Goal: Task Accomplishment & Management: Use online tool/utility

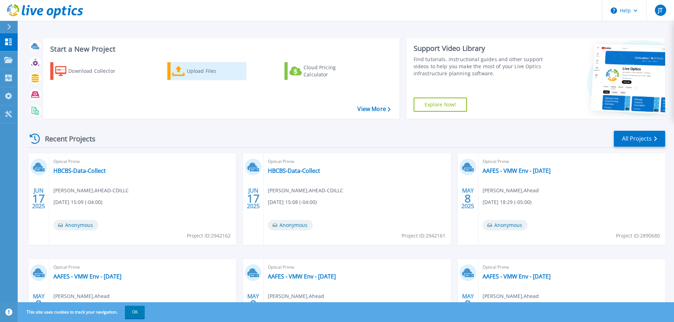
click at [201, 73] on div "Upload Files" at bounding box center [215, 71] width 57 height 14
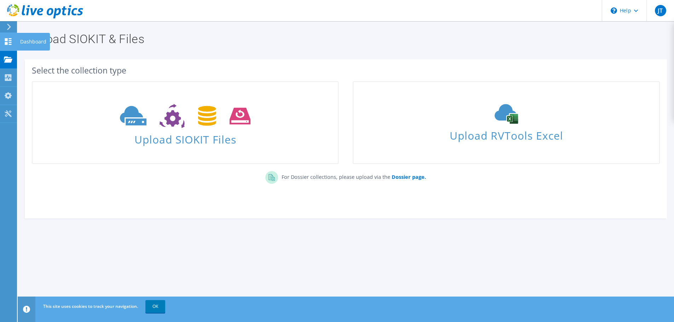
click at [6, 42] on use at bounding box center [8, 41] width 7 height 7
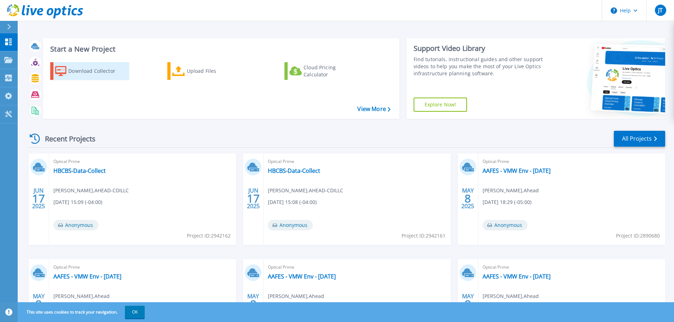
click at [96, 71] on div "Download Collector" at bounding box center [96, 71] width 57 height 14
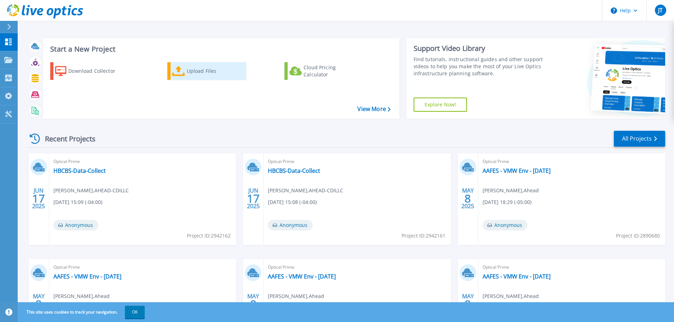
click at [201, 69] on div "Upload Files" at bounding box center [215, 71] width 57 height 14
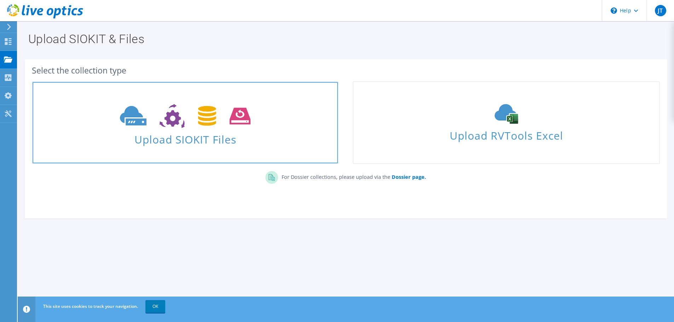
click at [193, 137] on span "Upload SIOKIT Files" at bounding box center [185, 137] width 305 height 15
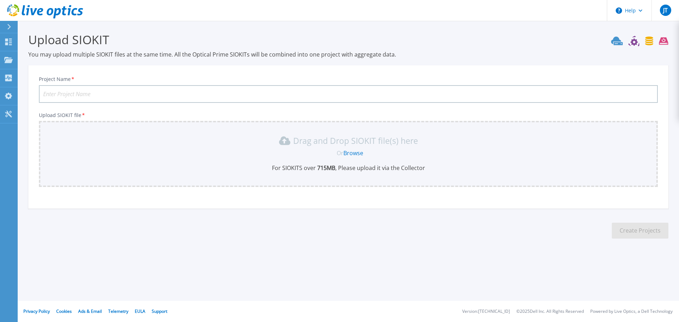
click at [143, 96] on input "Project Name *" at bounding box center [348, 94] width 619 height 18
click at [353, 154] on link "Browse" at bounding box center [354, 153] width 20 height 8
click at [211, 151] on div "Or Browse" at bounding box center [350, 153] width 608 height 8
click at [358, 153] on link "Browse" at bounding box center [354, 153] width 20 height 8
click at [355, 152] on link "Browse" at bounding box center [354, 153] width 20 height 8
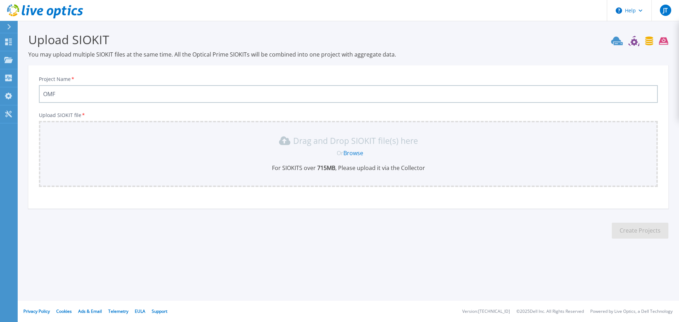
click at [357, 152] on link "Browse" at bounding box center [354, 153] width 20 height 8
click at [358, 152] on link "Browse" at bounding box center [354, 153] width 20 height 8
click at [106, 95] on input "OMF" at bounding box center [348, 94] width 619 height 18
type input "OMF Nutanix"
click at [357, 153] on link "Browse" at bounding box center [354, 153] width 20 height 8
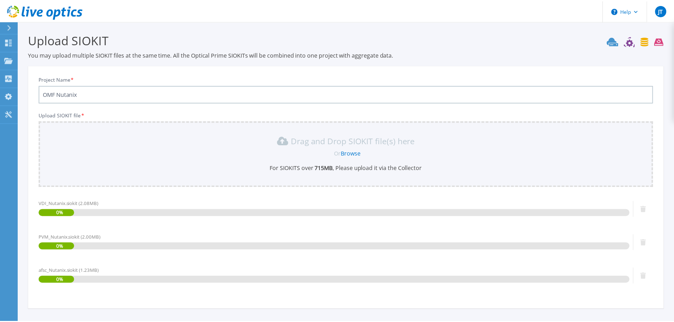
scroll to position [60, 0]
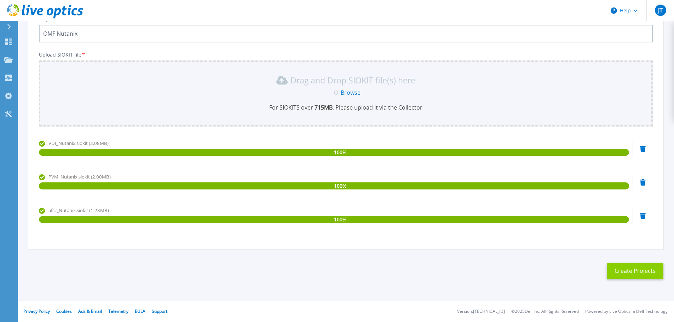
click at [634, 268] on button "Create Projects" at bounding box center [635, 271] width 57 height 16
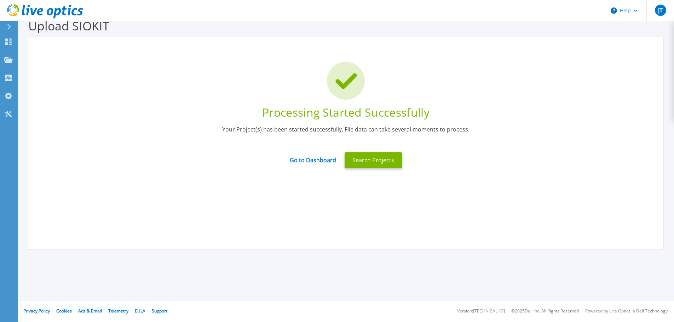
scroll to position [14, 0]
click at [318, 159] on link "Go to Dashboard" at bounding box center [313, 158] width 46 height 14
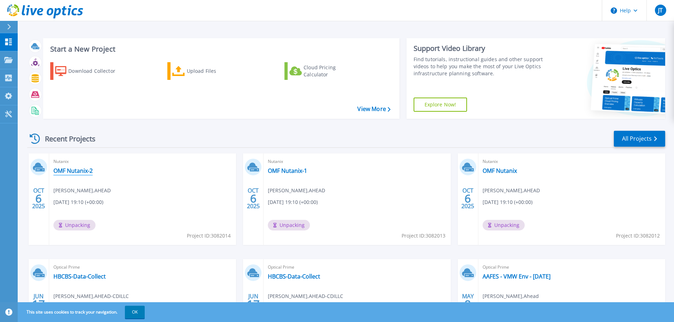
click at [75, 170] on link "OMF Nutanix-2" at bounding box center [72, 170] width 39 height 7
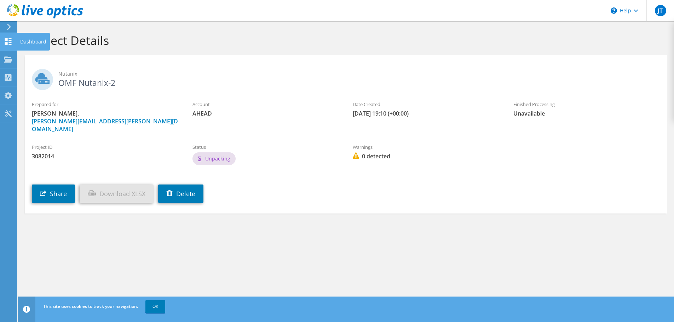
click at [5, 42] on use at bounding box center [8, 41] width 7 height 7
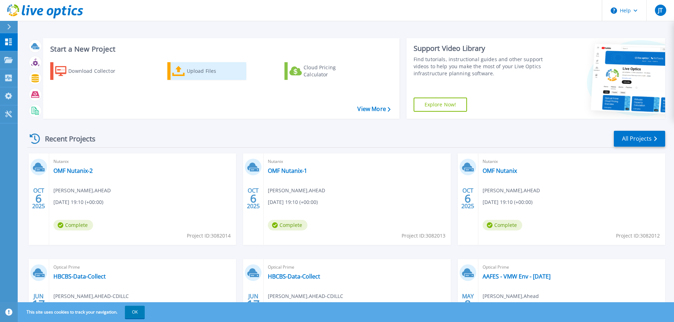
click at [179, 78] on link "Upload Files" at bounding box center [206, 71] width 79 height 18
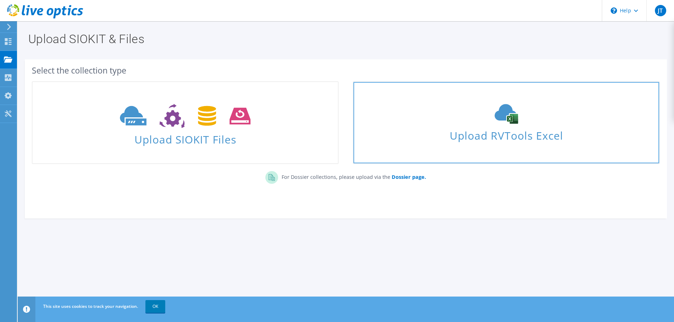
click at [524, 117] on icon at bounding box center [506, 114] width 106 height 20
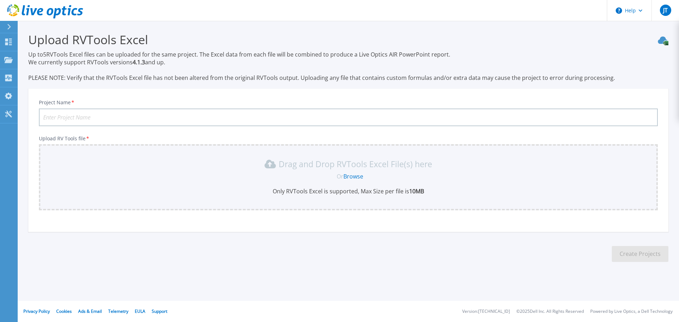
click at [355, 177] on link "Browse" at bounding box center [354, 177] width 20 height 8
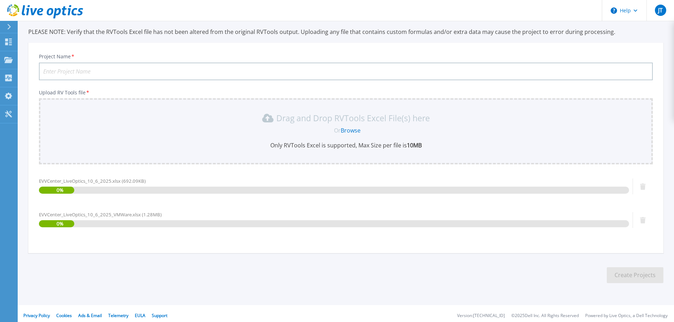
scroll to position [50, 0]
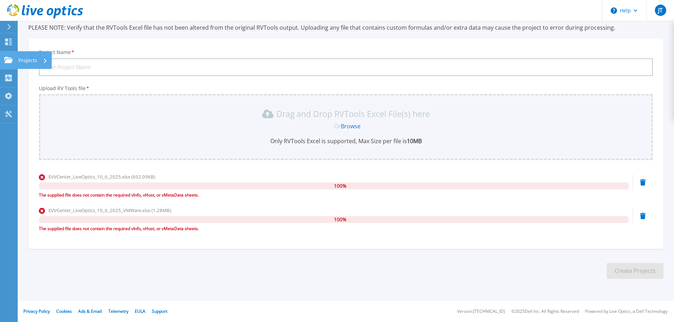
click at [5, 59] on icon at bounding box center [8, 60] width 8 height 6
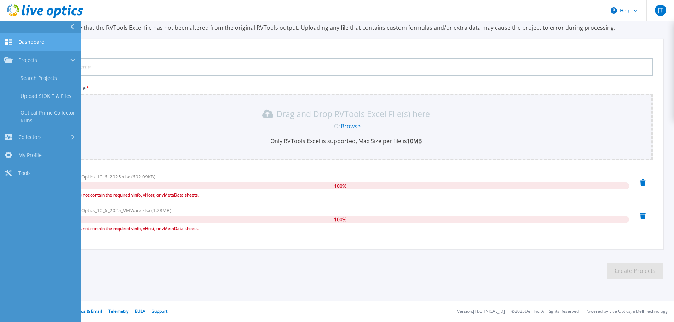
click at [10, 46] on link "Dashboard Dashboard" at bounding box center [40, 42] width 81 height 18
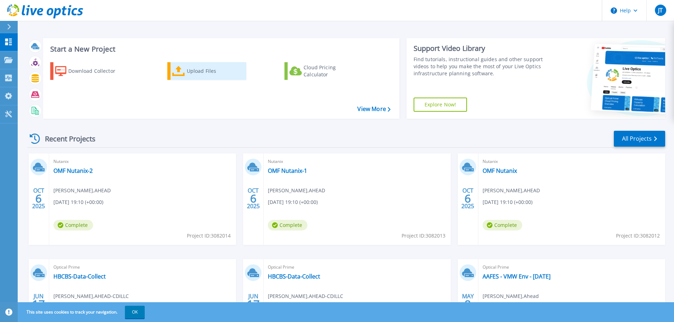
click at [200, 73] on div "Upload Files" at bounding box center [215, 71] width 57 height 14
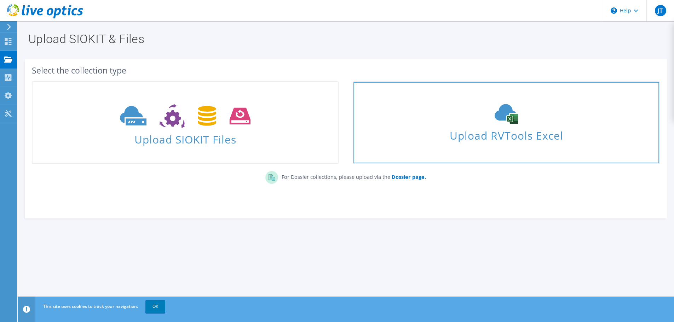
click at [513, 119] on use at bounding box center [506, 114] width 23 height 20
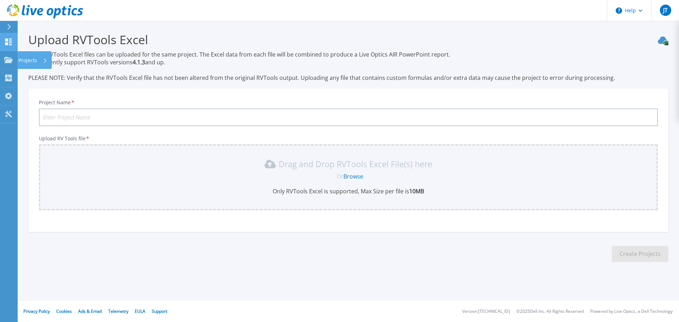
click at [4, 44] on link "Dashboard Dashboard" at bounding box center [9, 42] width 18 height 18
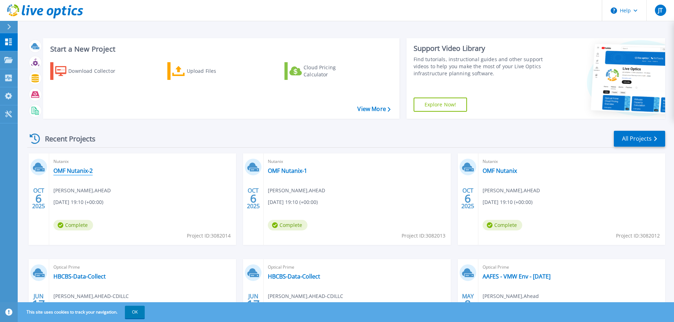
click at [84, 169] on link "OMF Nutanix-2" at bounding box center [72, 170] width 39 height 7
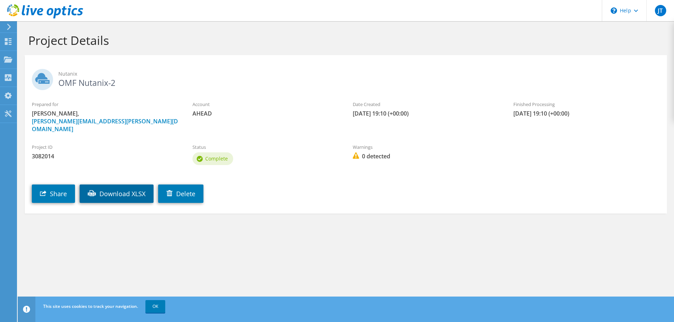
click at [110, 186] on link "Download XLSX" at bounding box center [117, 194] width 74 height 18
click at [149, 311] on link "OK" at bounding box center [155, 306] width 20 height 13
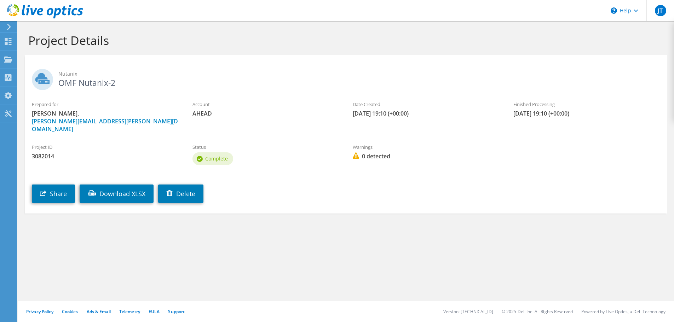
click at [6, 28] on div at bounding box center [8, 27] width 8 height 6
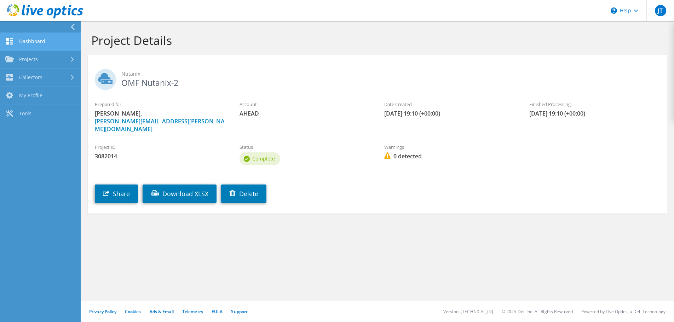
click at [18, 39] on link "Dashboard" at bounding box center [40, 42] width 81 height 18
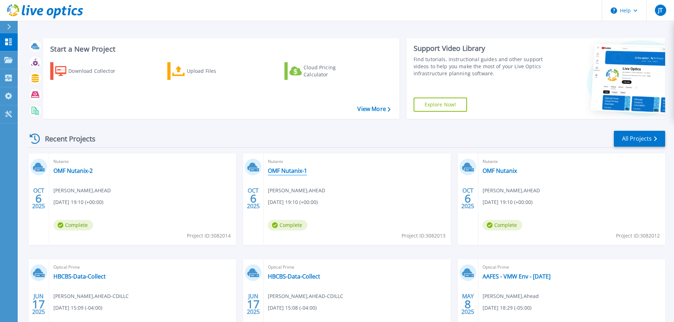
click at [294, 169] on link "OMF Nutanix-1" at bounding box center [287, 170] width 39 height 7
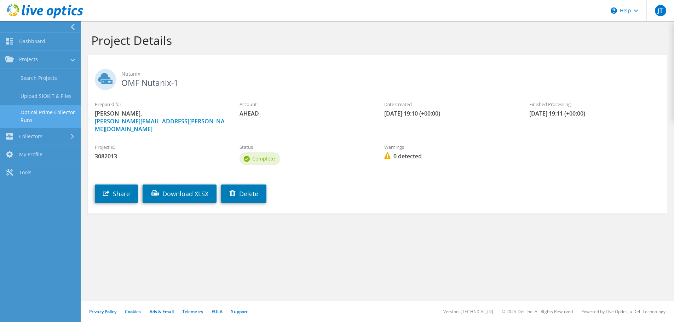
click at [50, 115] on link "Optical Prime Collector Runs" at bounding box center [40, 116] width 81 height 23
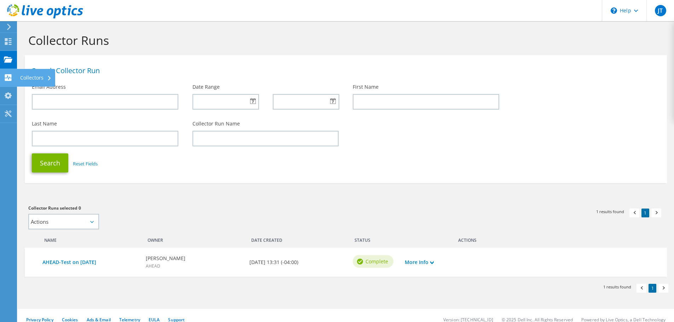
click at [6, 82] on div at bounding box center [8, 79] width 8 height 8
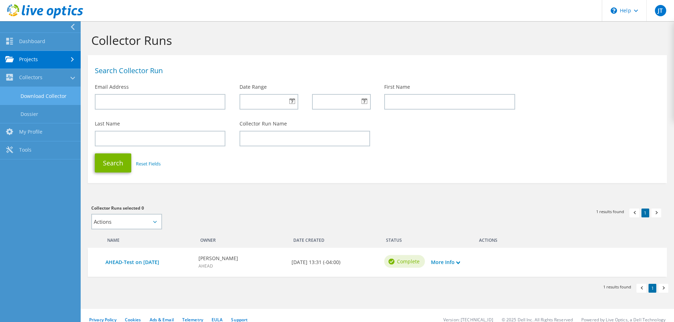
click at [23, 94] on link "Download Collector" at bounding box center [40, 96] width 81 height 18
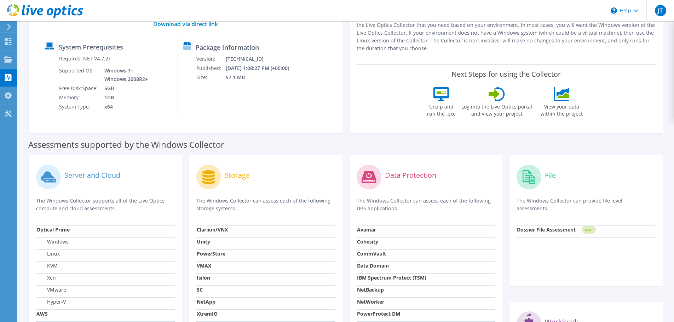
scroll to position [16, 0]
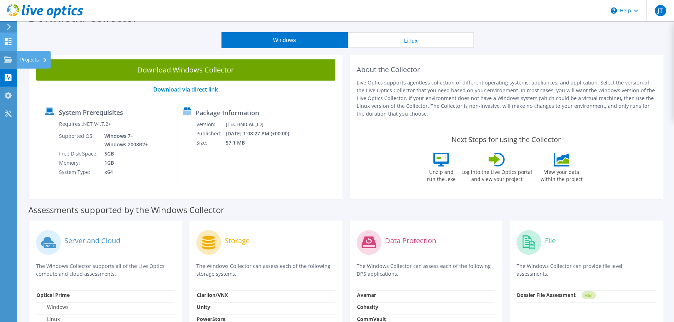
click at [6, 46] on div at bounding box center [8, 43] width 8 height 8
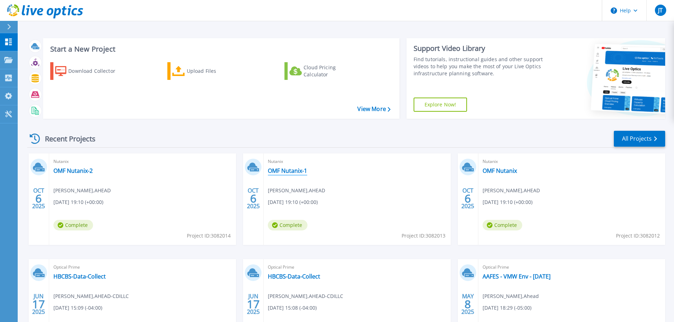
click at [287, 171] on link "OMF Nutanix-1" at bounding box center [287, 170] width 39 height 7
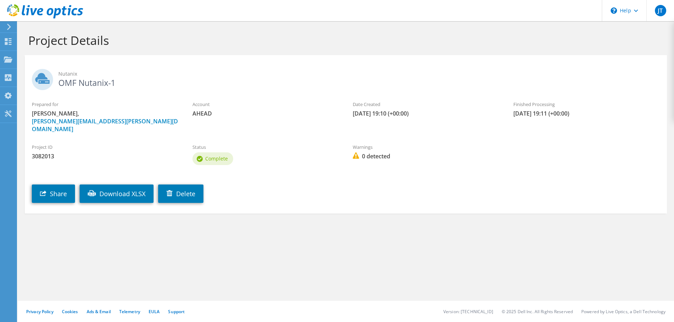
click at [39, 74] on use at bounding box center [42, 79] width 21 height 21
click at [9, 112] on use at bounding box center [8, 113] width 7 height 7
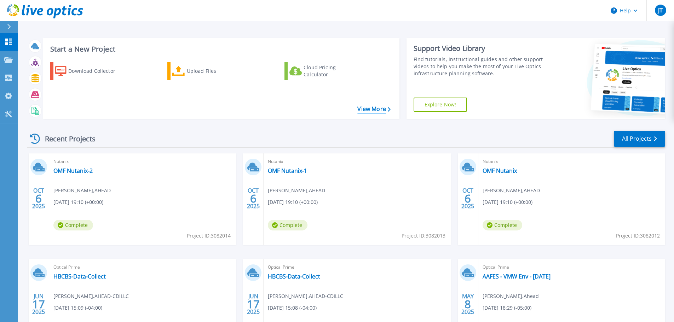
click at [375, 108] on link "View More" at bounding box center [373, 109] width 33 height 7
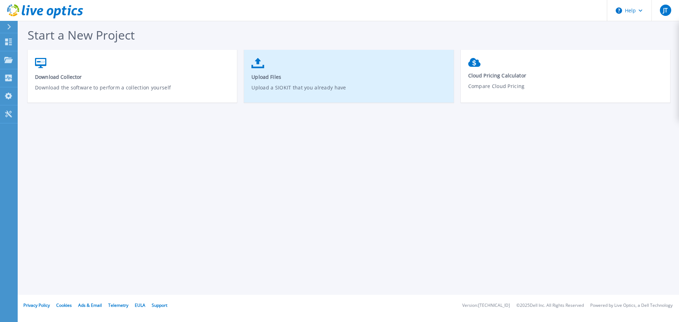
click at [262, 74] on span "Upload Files" at bounding box center [349, 77] width 195 height 7
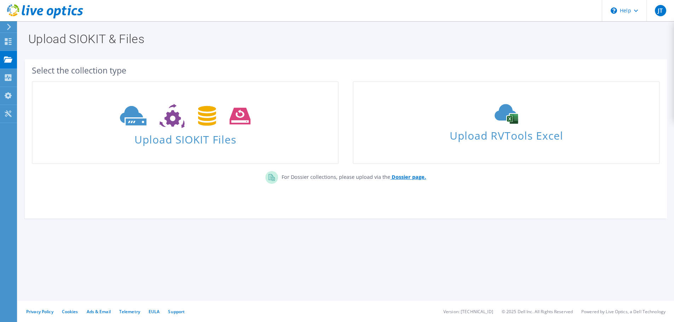
click at [412, 176] on b "Dossier page." at bounding box center [409, 177] width 34 height 7
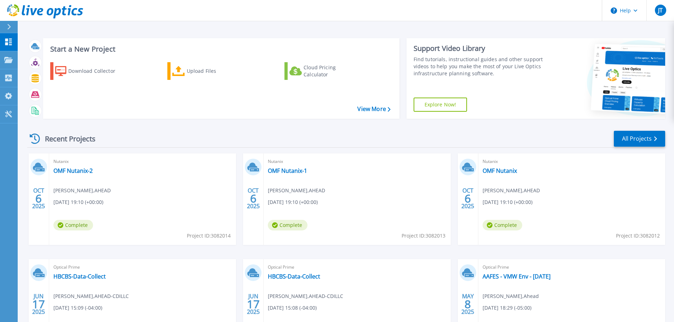
click at [497, 167] on div "Nutanix OMF Nutanix Jason Thomley , AHEAD 10/06/2025, 19:10 (+00:00) Complete P…" at bounding box center [571, 200] width 187 height 92
click at [465, 163] on icon at bounding box center [468, 167] width 12 height 11
click at [305, 274] on link "HBCBS-Data-Collect" at bounding box center [294, 276] width 52 height 7
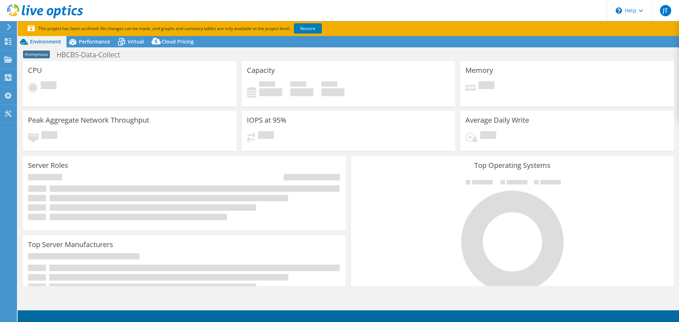
select select "USD"
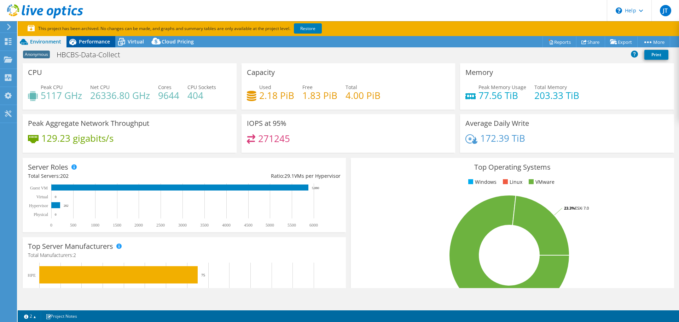
click at [95, 43] on span "Performance" at bounding box center [94, 41] width 31 height 7
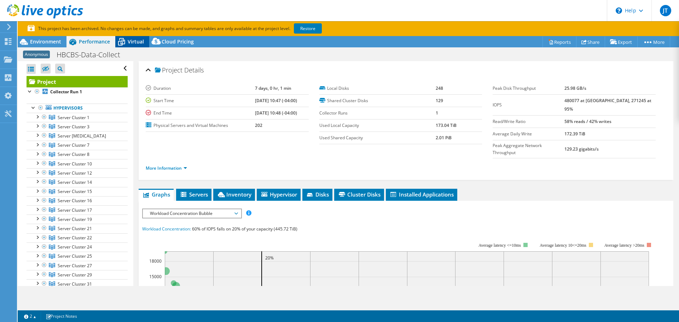
click at [138, 41] on span "Virtual" at bounding box center [136, 41] width 16 height 7
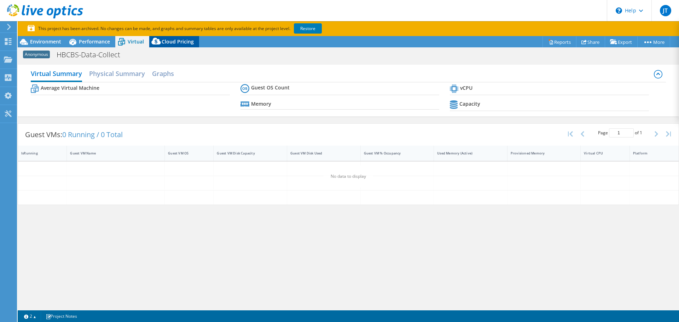
click at [186, 41] on span "Cloud Pricing" at bounding box center [178, 41] width 32 height 7
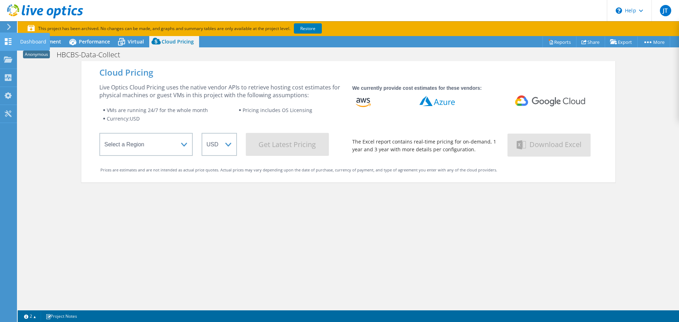
click at [5, 45] on icon at bounding box center [8, 41] width 8 height 7
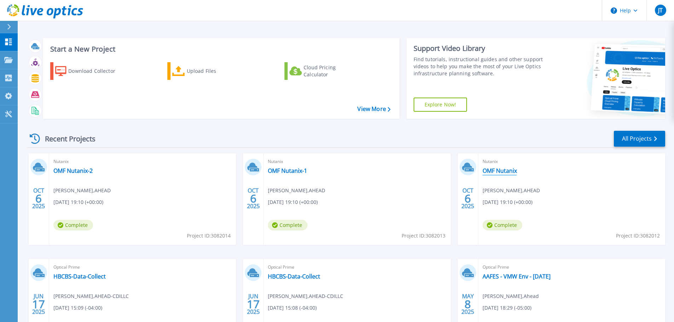
click at [506, 172] on link "OMF Nutanix" at bounding box center [500, 170] width 34 height 7
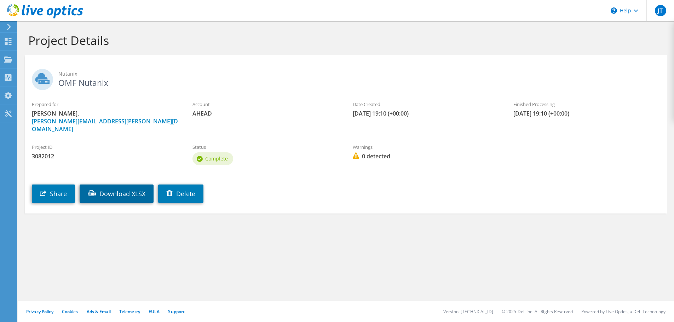
click at [121, 186] on link "Download XLSX" at bounding box center [117, 194] width 74 height 18
click at [121, 185] on link "Download XLSX" at bounding box center [117, 194] width 74 height 18
click at [8, 26] on icon at bounding box center [8, 27] width 5 height 6
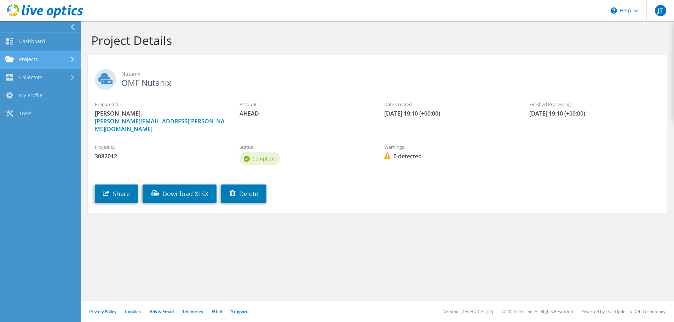
click at [55, 62] on link "Projects" at bounding box center [40, 60] width 81 height 18
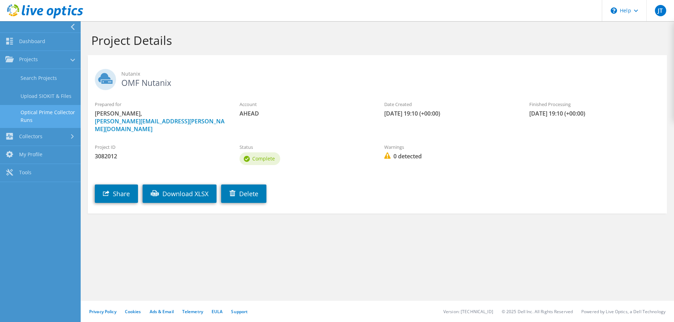
click at [44, 114] on link "Optical Prime Collector Runs" at bounding box center [40, 116] width 81 height 23
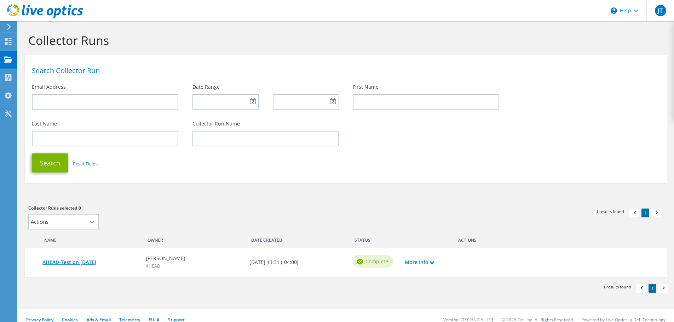
click at [91, 264] on link "AHEAD-Test on [DATE]" at bounding box center [90, 263] width 96 height 8
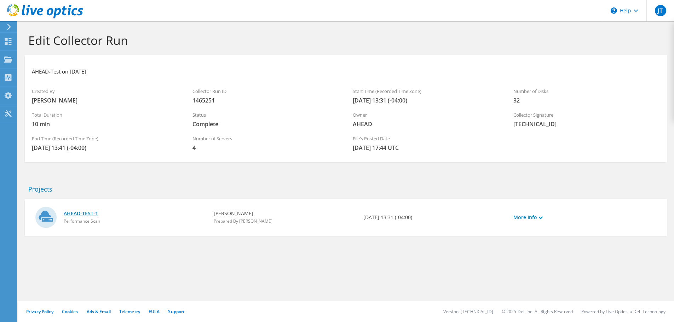
click at [80, 214] on link "AHEAD-TEST-1" at bounding box center [135, 214] width 143 height 8
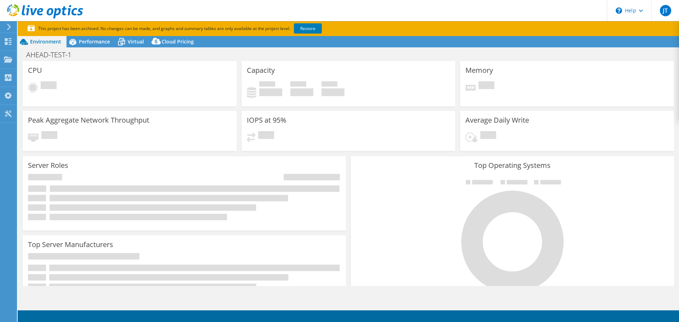
select select "USD"
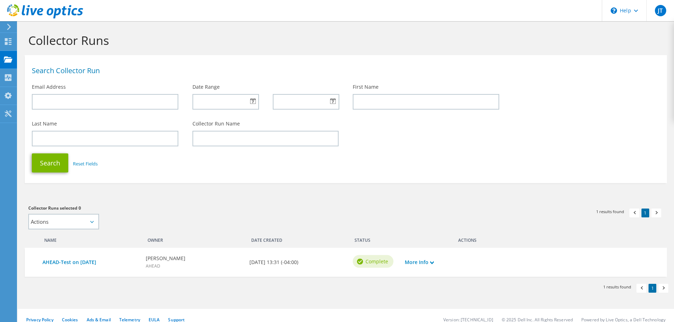
click at [91, 221] on icon at bounding box center [92, 222] width 4 height 2
click at [93, 223] on icon at bounding box center [92, 222] width 4 height 2
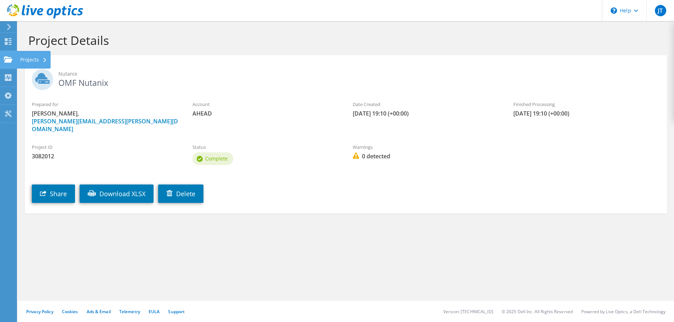
click at [41, 62] on div "Projects" at bounding box center [34, 60] width 34 height 18
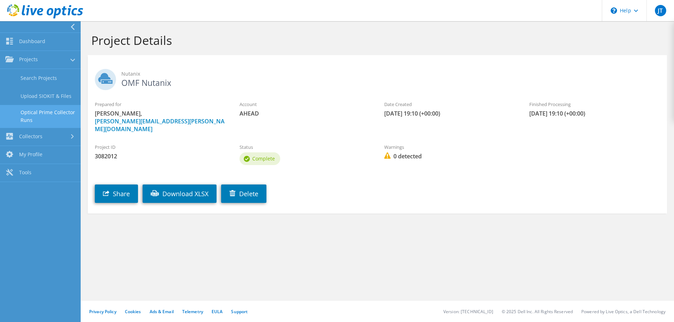
click at [43, 111] on link "Optical Prime Collector Runs" at bounding box center [40, 116] width 81 height 23
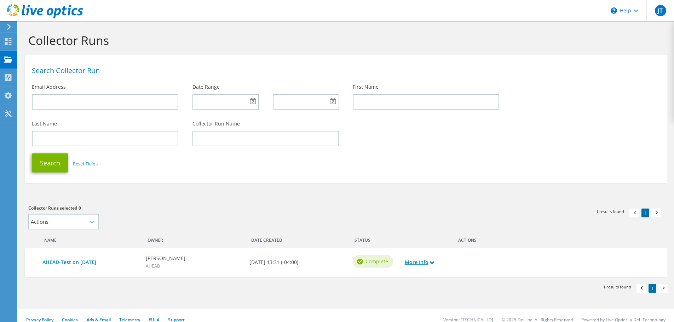
click at [434, 265] on link "More Info" at bounding box center [419, 263] width 29 height 8
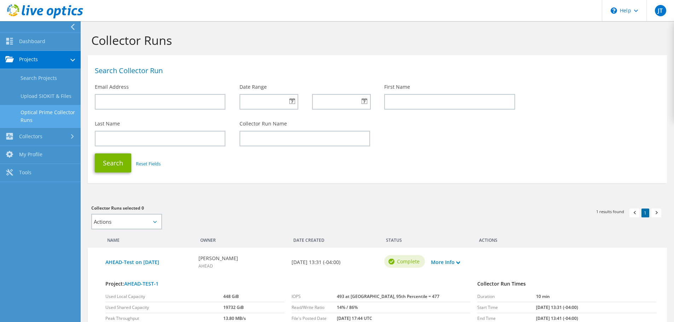
click at [49, 113] on link "Optical Prime Collector Runs" at bounding box center [40, 116] width 81 height 23
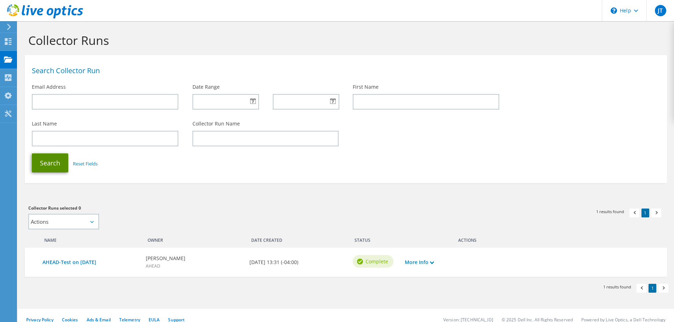
click at [50, 168] on button "Search" at bounding box center [50, 163] width 36 height 19
click at [57, 162] on button "Search" at bounding box center [50, 163] width 36 height 19
click at [94, 224] on select "Actions Add to new project Add to existing project" at bounding box center [63, 222] width 71 height 16
click at [133, 194] on section "Collector Runs Search Collector Run Email Address Date Range First Name Last Na…" at bounding box center [346, 175] width 656 height 309
click at [38, 75] on div "Collectors" at bounding box center [36, 78] width 39 height 18
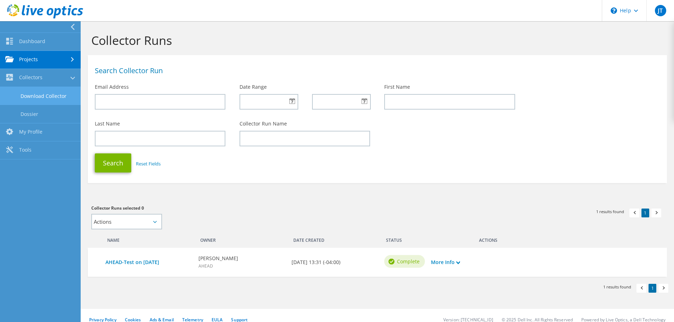
click at [42, 94] on link "Download Collector" at bounding box center [40, 96] width 81 height 18
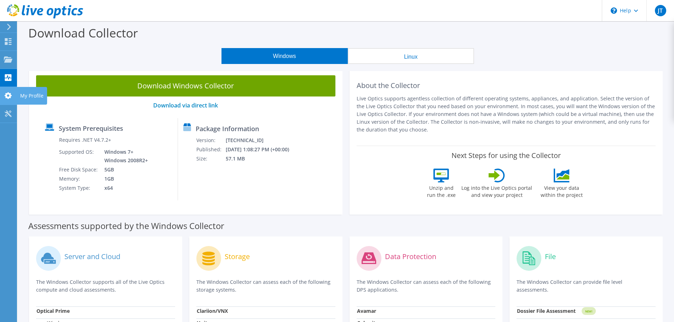
click at [7, 92] on icon at bounding box center [8, 95] width 8 height 7
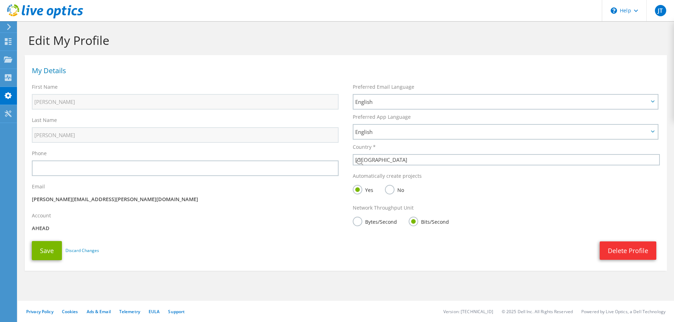
select select "224"
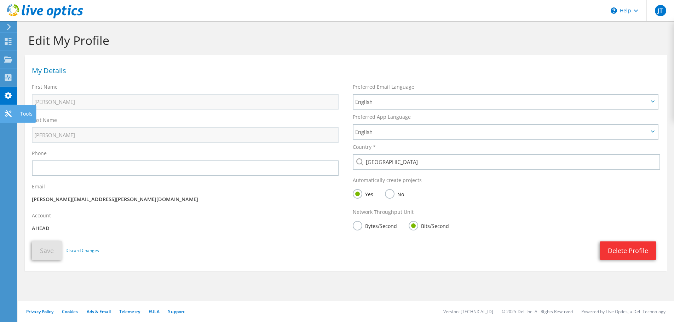
click at [8, 112] on icon at bounding box center [8, 113] width 8 height 7
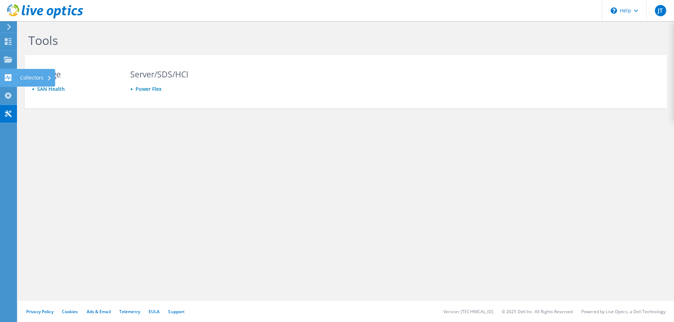
click at [9, 76] on use at bounding box center [8, 77] width 7 height 7
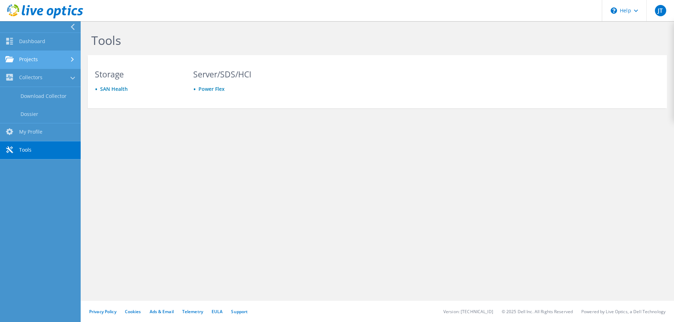
click at [28, 59] on link "Projects" at bounding box center [40, 60] width 81 height 18
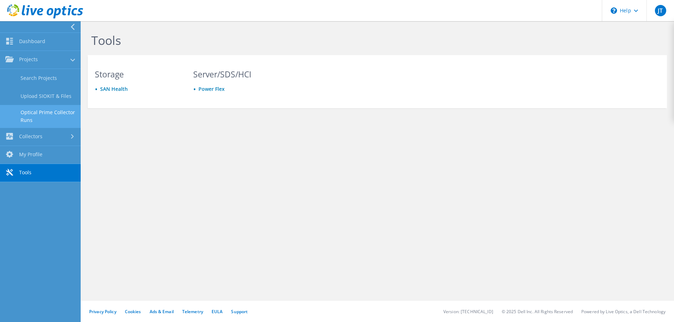
click at [37, 113] on link "Optical Prime Collector Runs" at bounding box center [40, 116] width 81 height 23
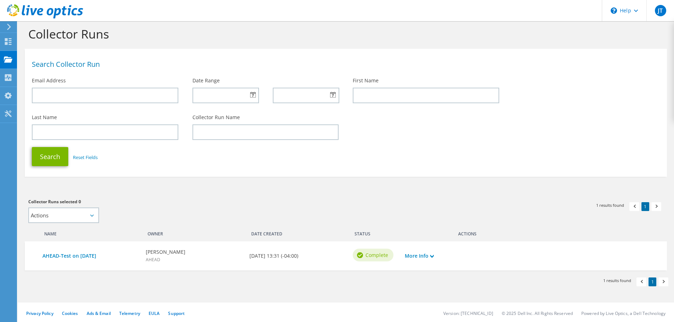
scroll to position [8, 0]
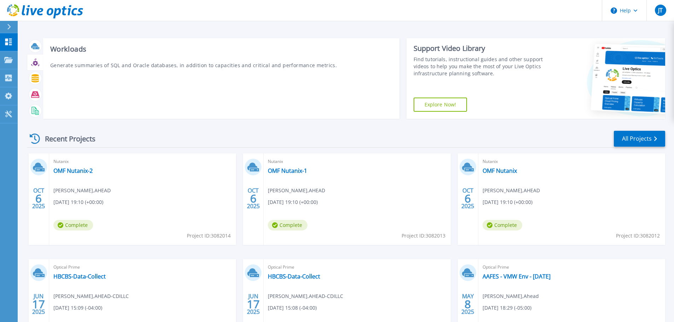
click at [38, 67] on div at bounding box center [35, 62] width 12 height 12
click at [35, 79] on icon at bounding box center [35, 78] width 8 height 8
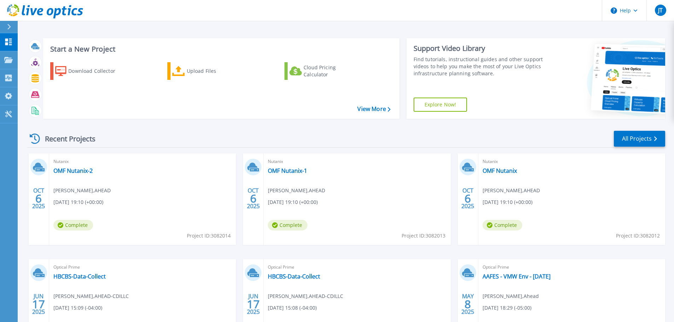
click at [290, 224] on span "Complete" at bounding box center [288, 225] width 40 height 11
click at [498, 171] on link "OMF Nutanix" at bounding box center [500, 170] width 34 height 7
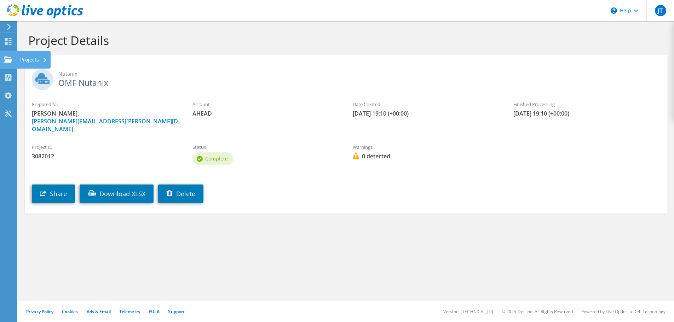
click at [9, 57] on use at bounding box center [8, 59] width 8 height 6
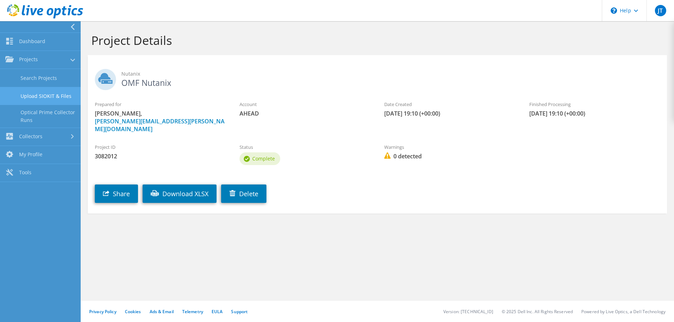
click at [50, 102] on link "Upload SIOKIT & Files" at bounding box center [40, 96] width 81 height 18
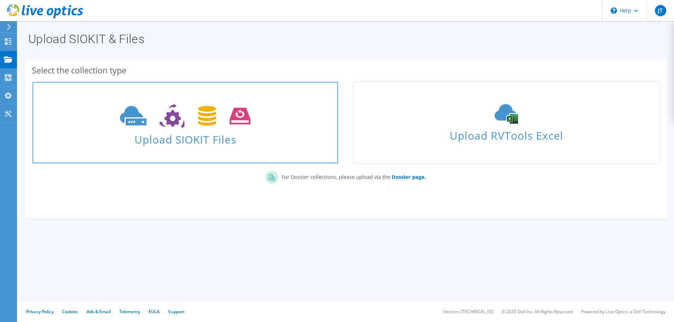
click at [235, 119] on use at bounding box center [185, 116] width 131 height 24
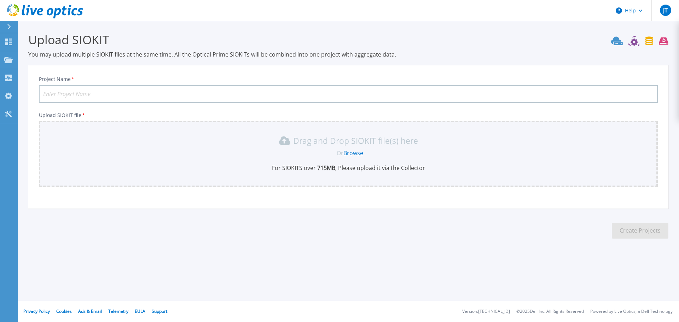
click at [122, 91] on input "Project Name *" at bounding box center [348, 94] width 619 height 18
click at [618, 43] on icon at bounding box center [617, 40] width 12 height 8
click at [632, 41] on icon at bounding box center [639, 41] width 57 height 11
click at [649, 42] on icon at bounding box center [650, 40] width 8 height 9
click at [665, 42] on icon at bounding box center [663, 41] width 9 height 7
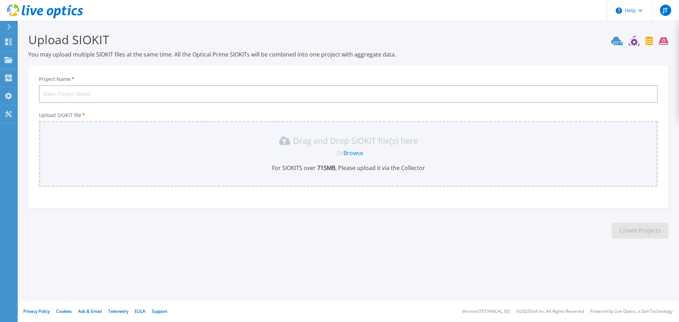
click at [9, 28] on icon at bounding box center [9, 27] width 4 height 6
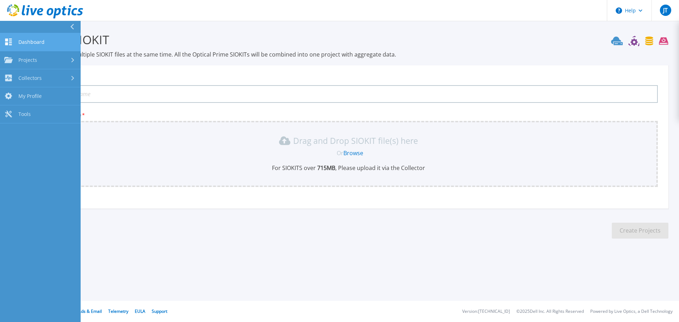
click at [24, 43] on span "Dashboard" at bounding box center [31, 42] width 26 height 6
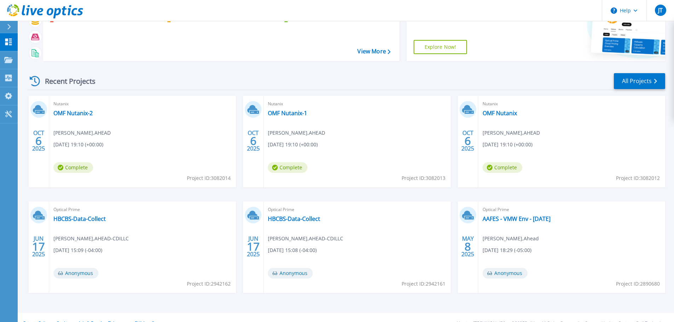
scroll to position [70, 0]
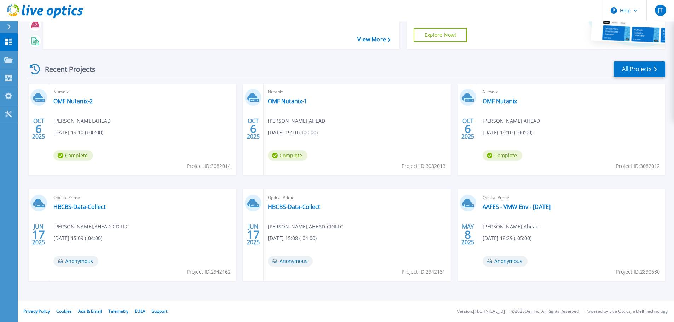
click at [506, 158] on span "Complete" at bounding box center [503, 155] width 40 height 11
click at [468, 126] on span "6" at bounding box center [468, 129] width 6 height 6
click at [498, 99] on link "OMF Nutanix" at bounding box center [500, 101] width 34 height 7
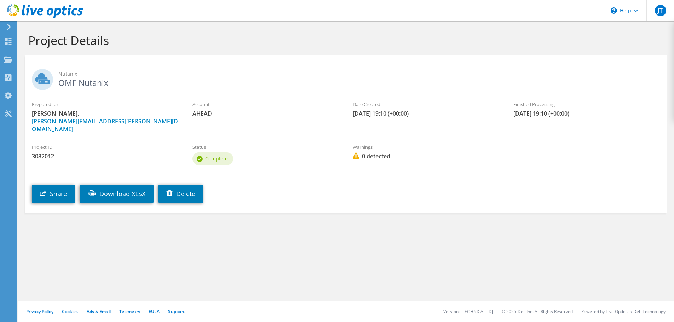
click at [218, 155] on span "Complete" at bounding box center [216, 158] width 23 height 7
click at [6, 45] on div at bounding box center [8, 43] width 8 height 8
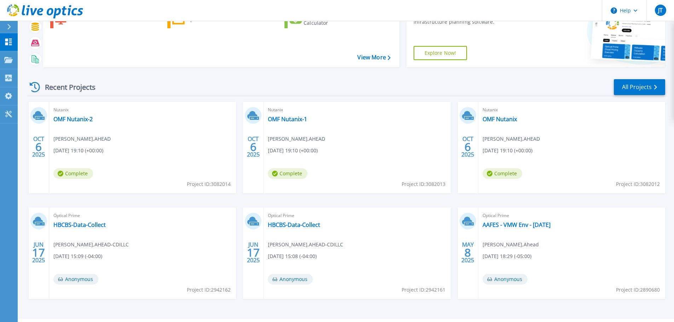
scroll to position [70, 0]
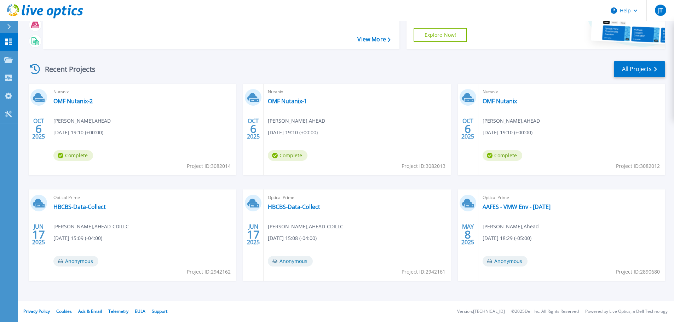
click at [534, 211] on div "Optical Prime AAFES - VMW Env - 5-1-2025 Jason Bixler , Ahead 05/08/2025, 18:29…" at bounding box center [571, 236] width 187 height 92
click at [535, 209] on link "AAFES - VMW Env - 5-1-2025" at bounding box center [517, 206] width 68 height 7
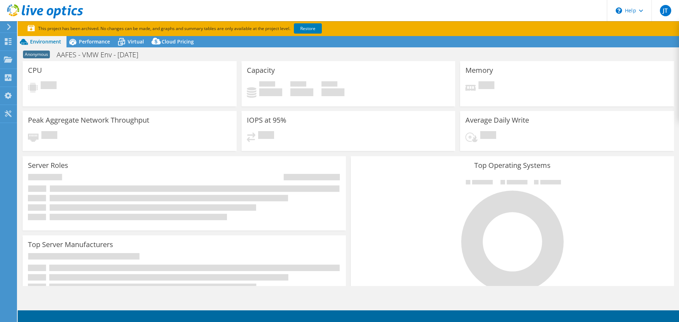
select select "USD"
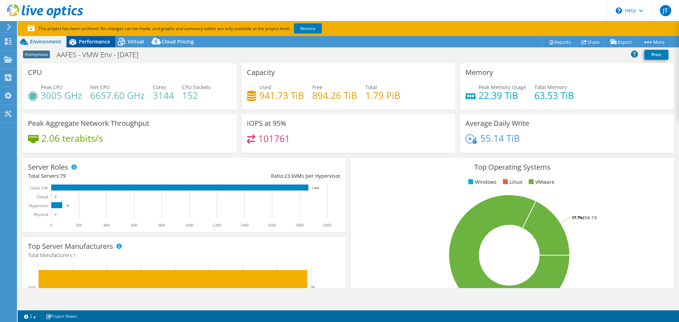
click at [101, 44] on span "Performance" at bounding box center [94, 41] width 31 height 7
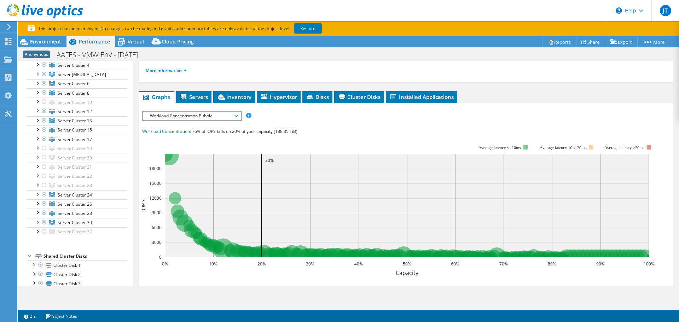
scroll to position [106, 0]
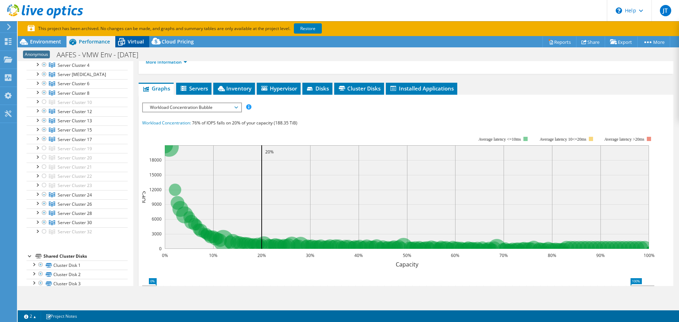
click at [134, 46] on div "Virtual" at bounding box center [132, 41] width 34 height 11
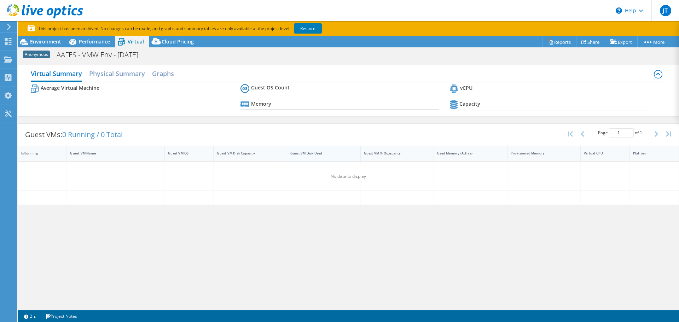
scroll to position [0, 0]
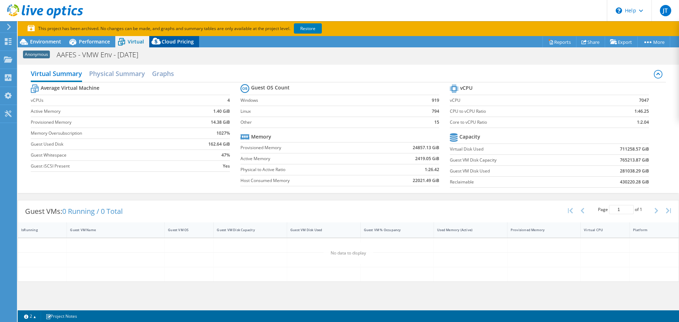
click at [177, 41] on span "Cloud Pricing" at bounding box center [178, 41] width 32 height 7
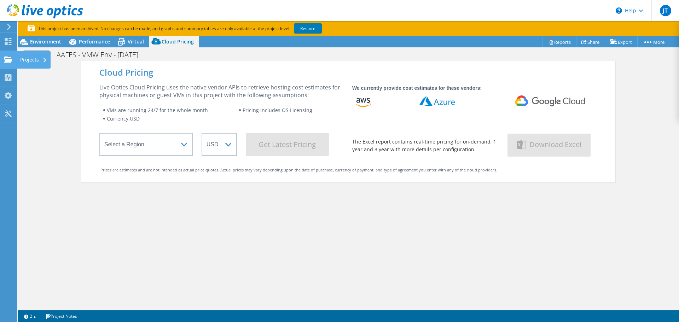
click at [5, 61] on use at bounding box center [8, 59] width 8 height 6
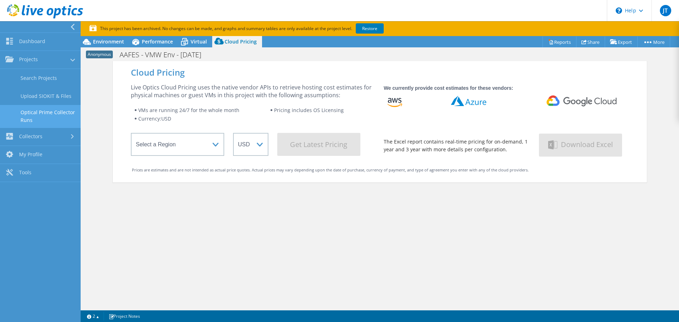
click at [48, 114] on link "Optical Prime Collector Runs" at bounding box center [40, 116] width 81 height 23
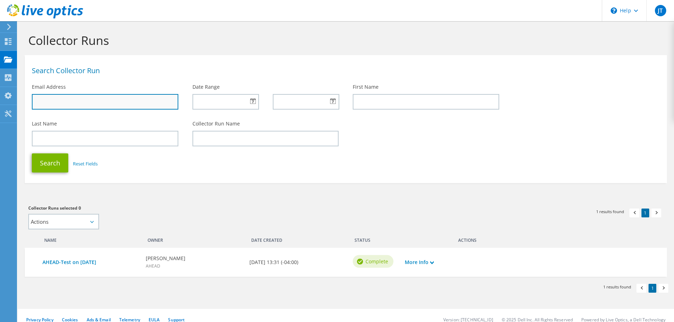
click at [71, 96] on input "text" at bounding box center [105, 102] width 146 height 16
click at [417, 145] on div "Last Name Collector Run Name" at bounding box center [346, 133] width 642 height 33
click at [121, 102] on input "text" at bounding box center [105, 102] width 146 height 16
type input "[PERSON_NAME][EMAIL_ADDRESS][PERSON_NAME][DOMAIN_NAME]"
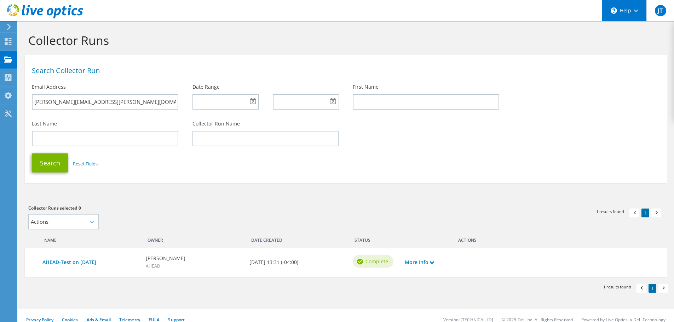
click at [638, 12] on div "\n Help" at bounding box center [624, 10] width 45 height 21
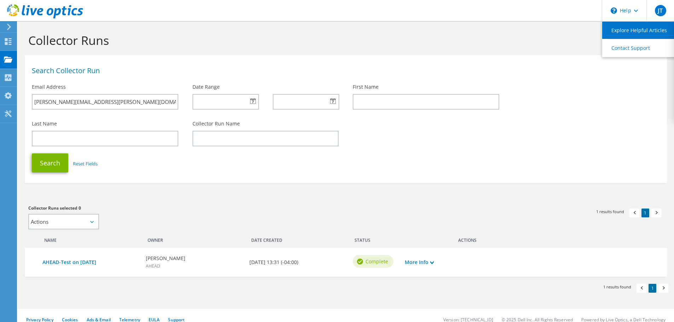
click at [631, 28] on link "Explore Helpful Articles" at bounding box center [641, 30] width 79 height 17
